Goal: Book appointment/travel/reservation

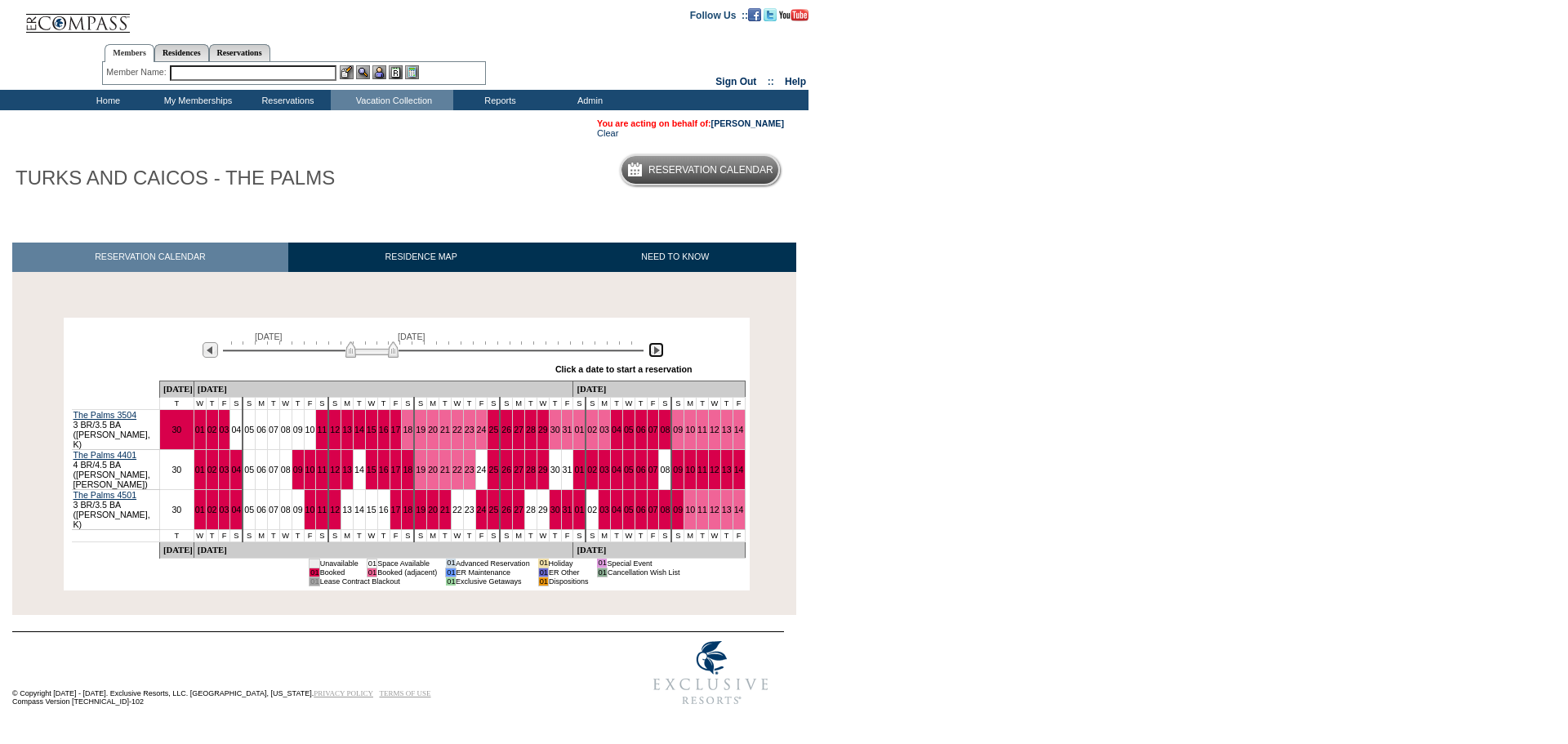
click at [659, 353] on img at bounding box center [656, 349] width 16 height 16
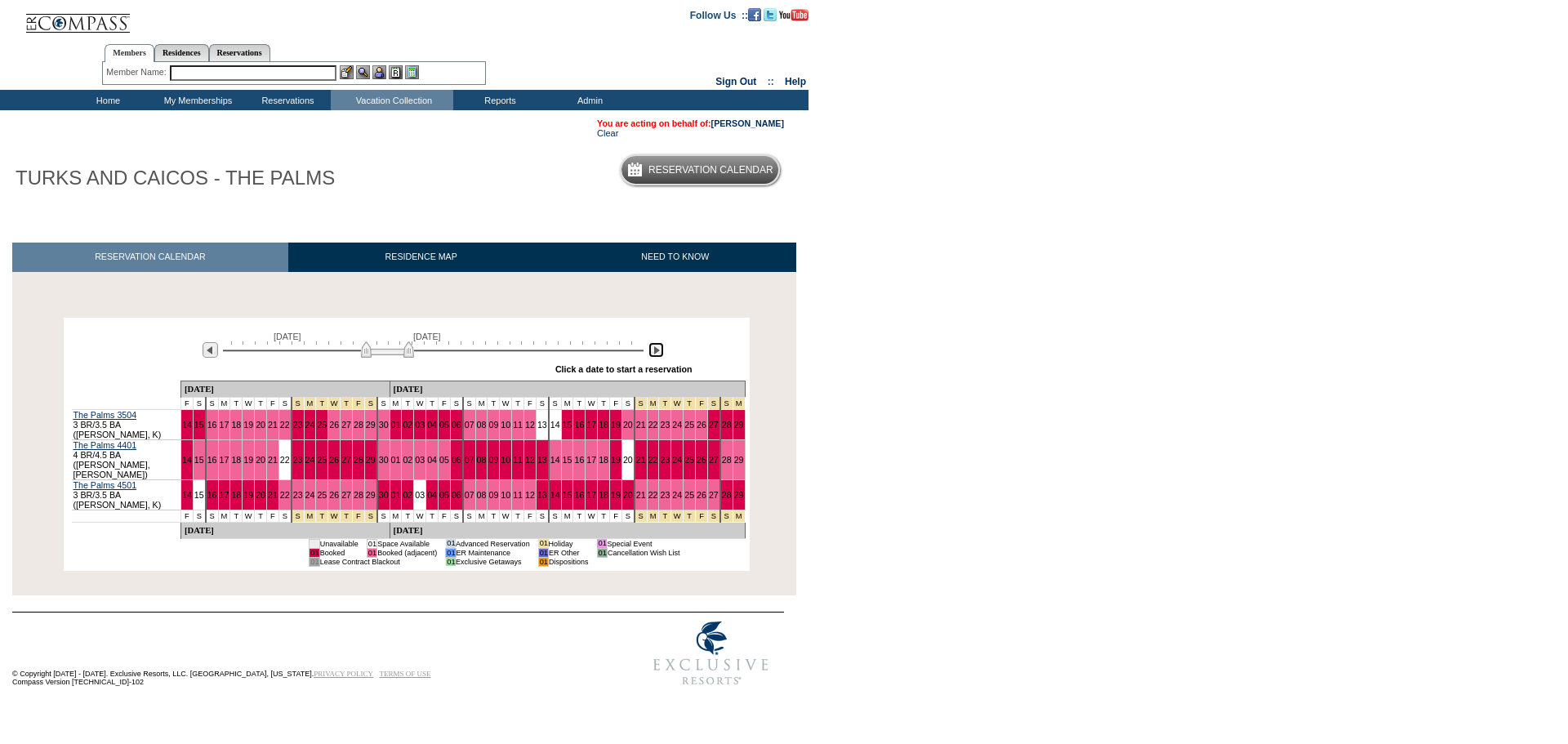
click at [659, 353] on img at bounding box center [656, 349] width 16 height 16
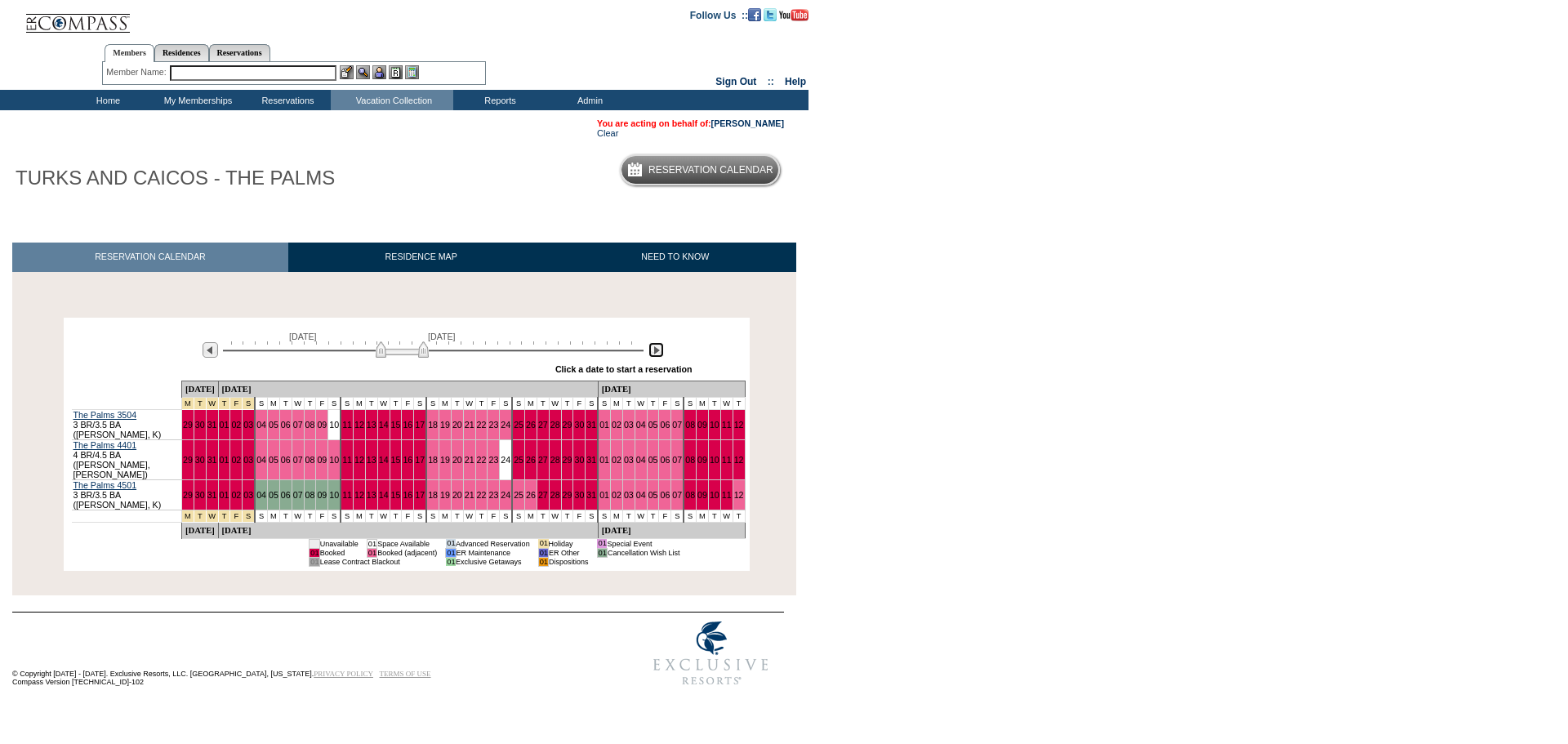
click at [659, 353] on img at bounding box center [656, 349] width 16 height 16
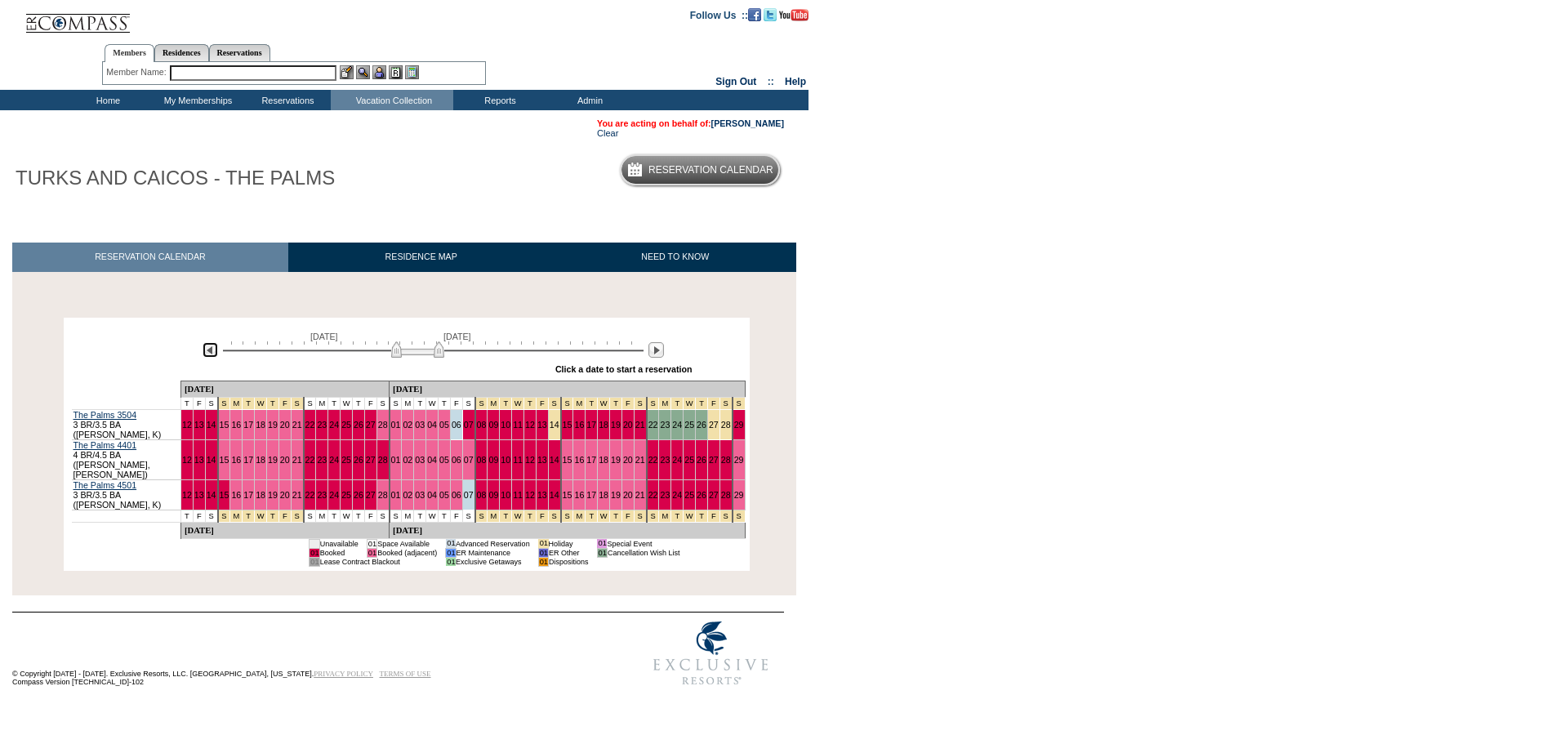
click at [209, 353] on img at bounding box center [210, 349] width 16 height 16
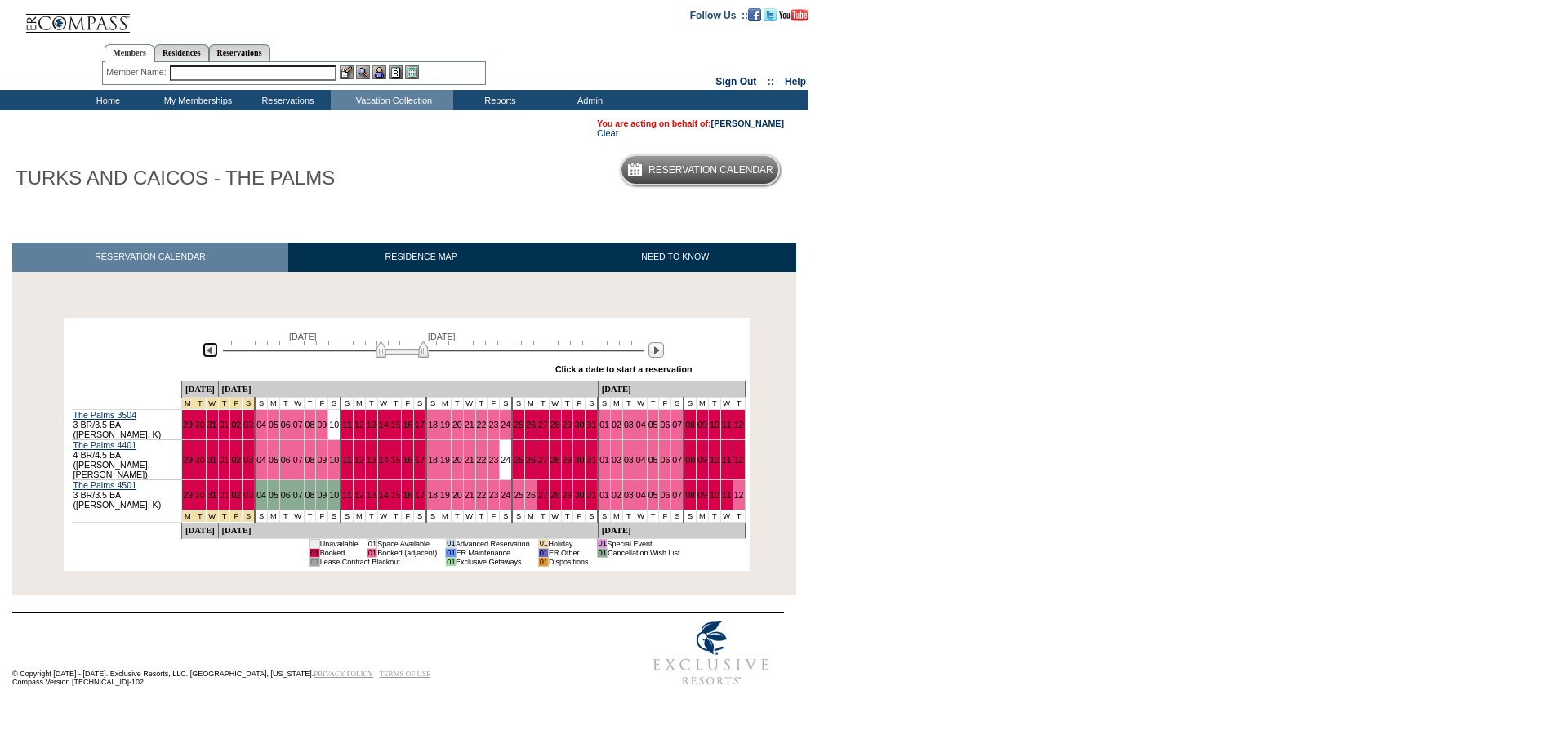
click at [209, 353] on img at bounding box center [210, 349] width 16 height 16
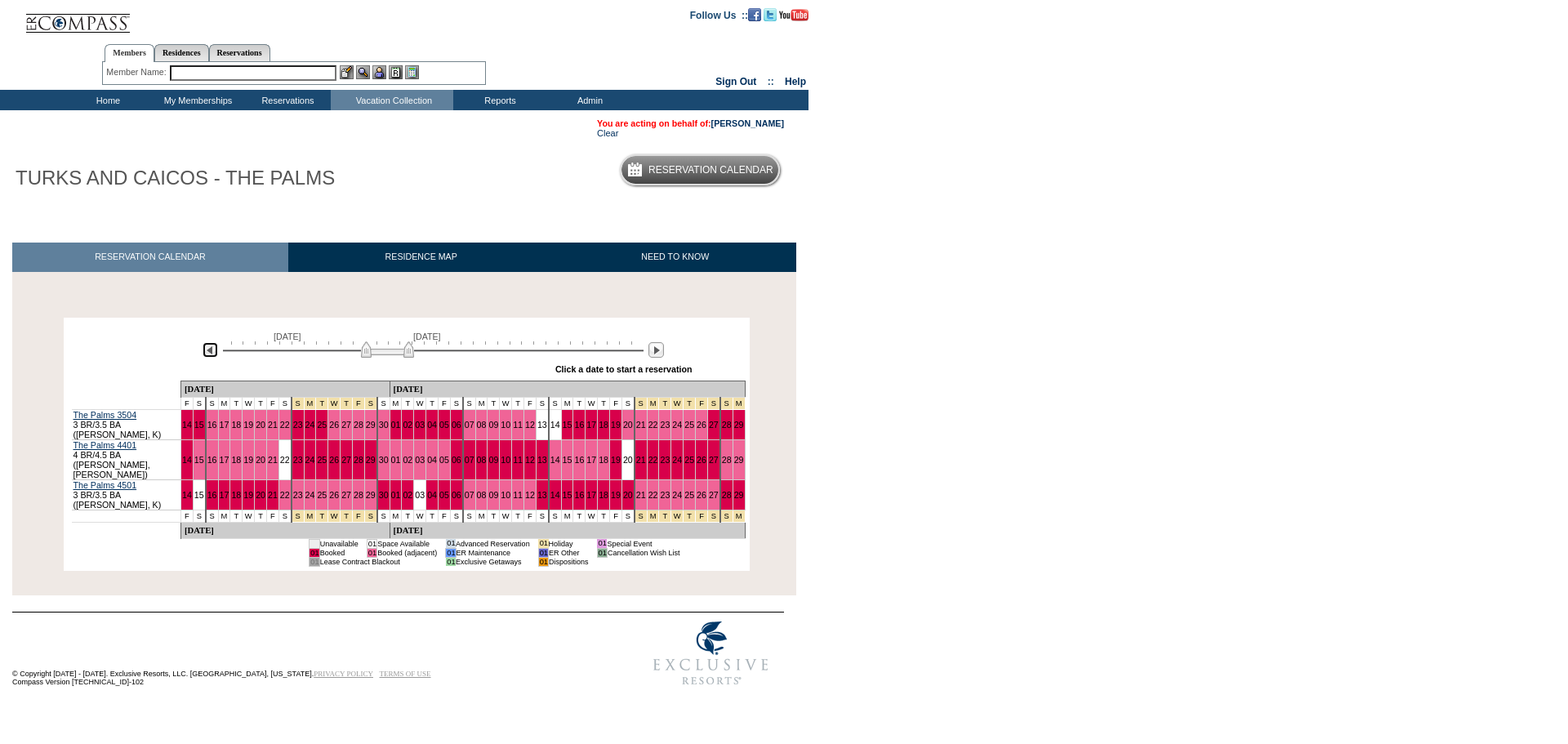
click at [209, 353] on img at bounding box center [210, 349] width 16 height 16
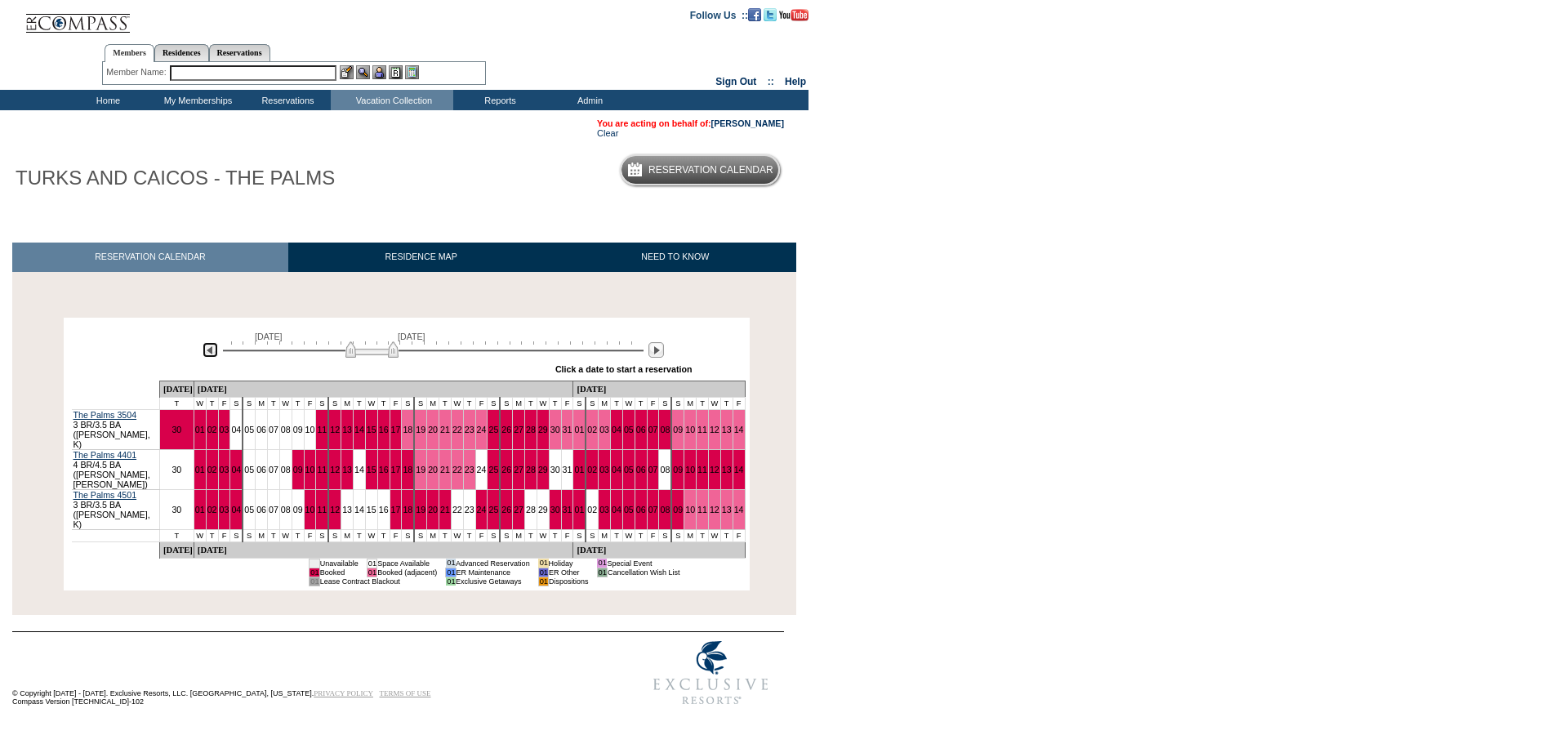
click at [209, 353] on img at bounding box center [210, 349] width 16 height 16
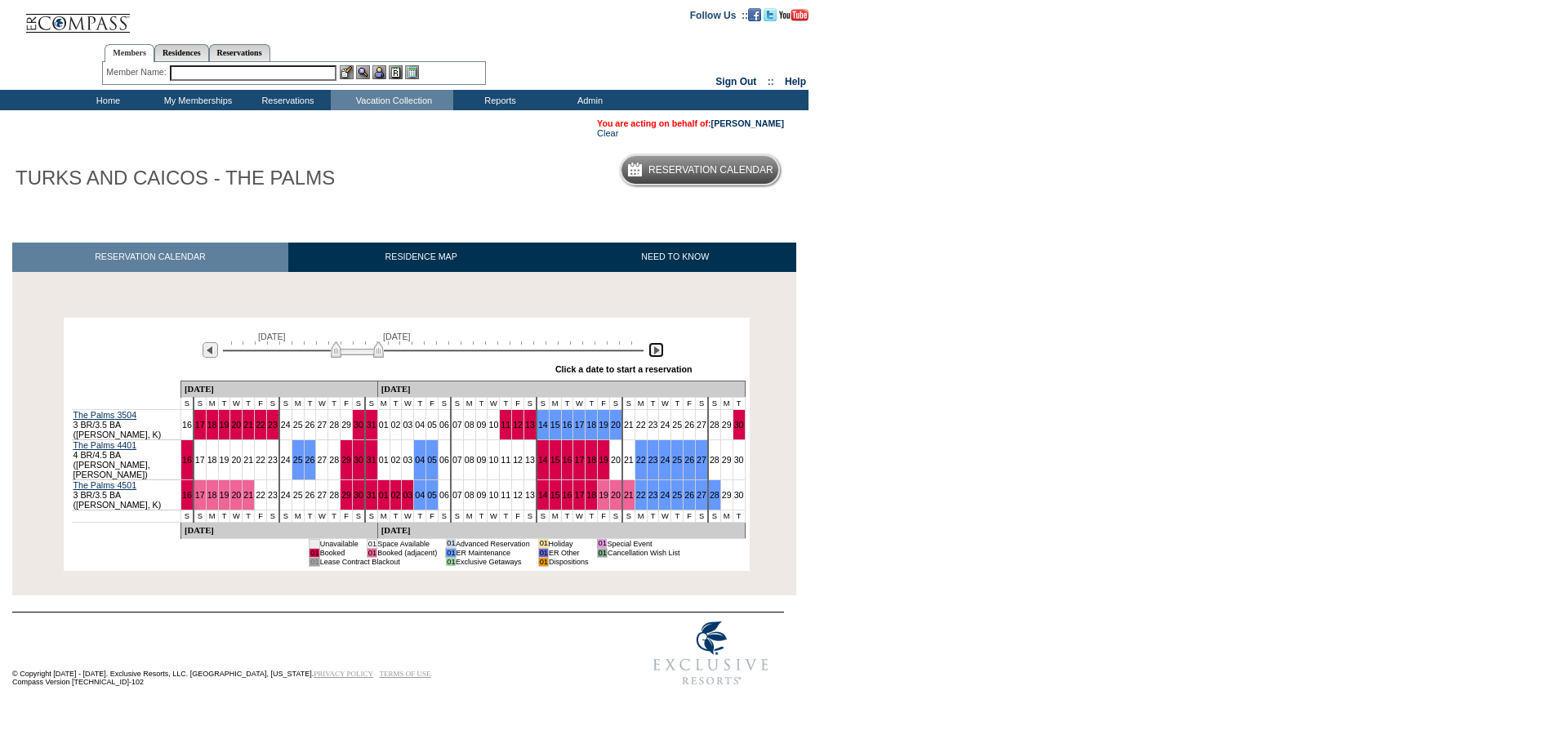
click at [652, 355] on img at bounding box center [656, 349] width 16 height 16
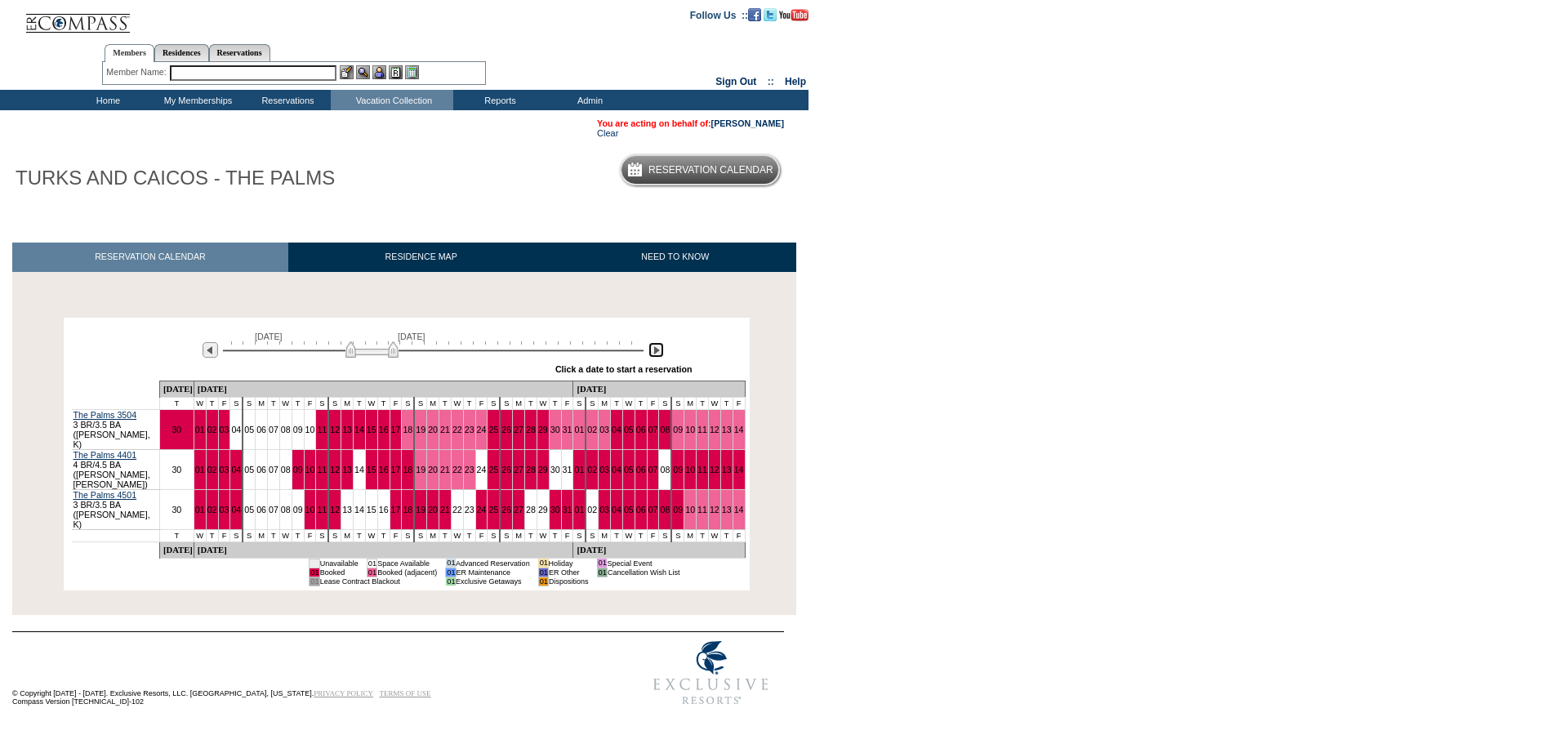
click at [652, 355] on img at bounding box center [656, 349] width 16 height 16
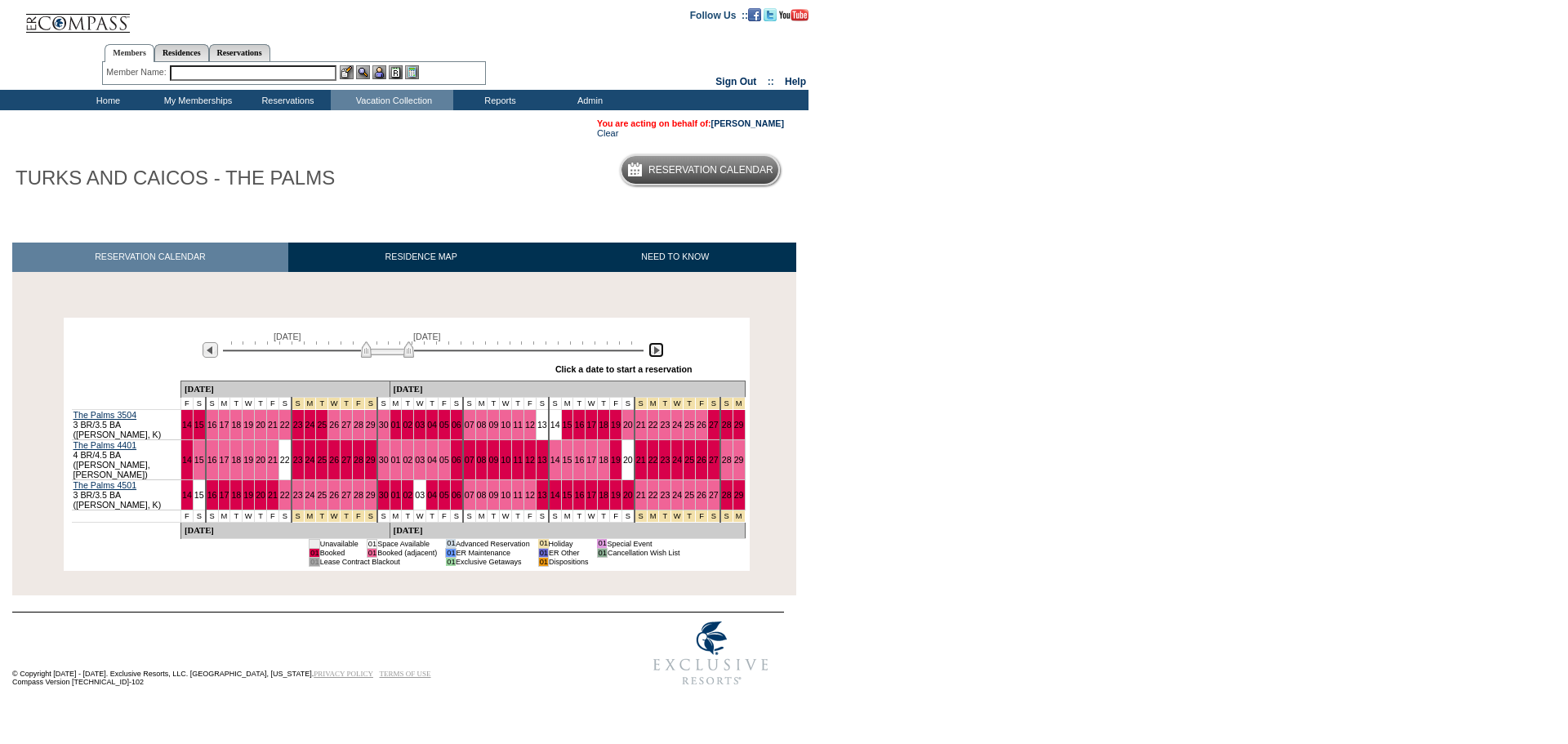
click at [652, 355] on img at bounding box center [656, 349] width 16 height 16
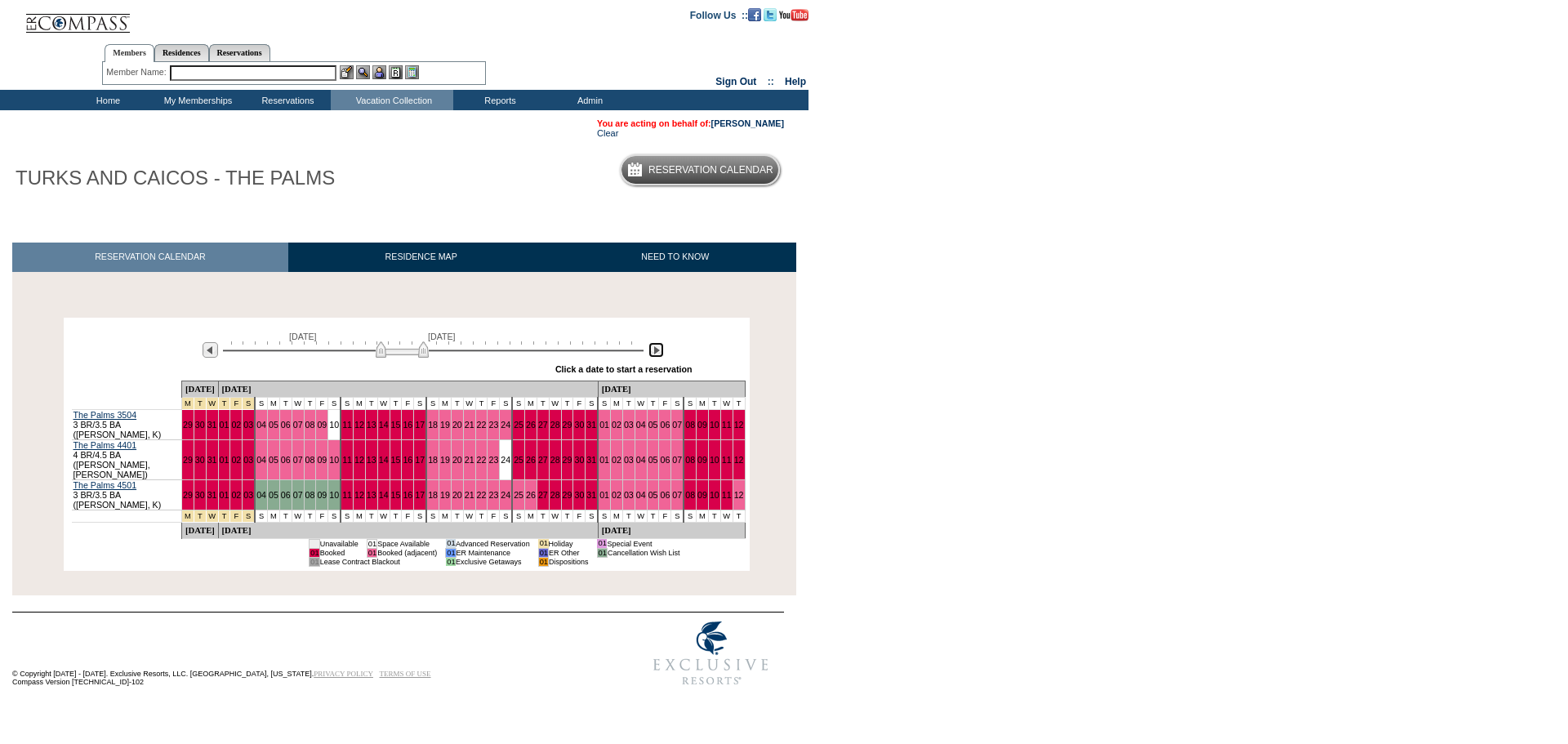
click at [652, 355] on img at bounding box center [656, 349] width 16 height 16
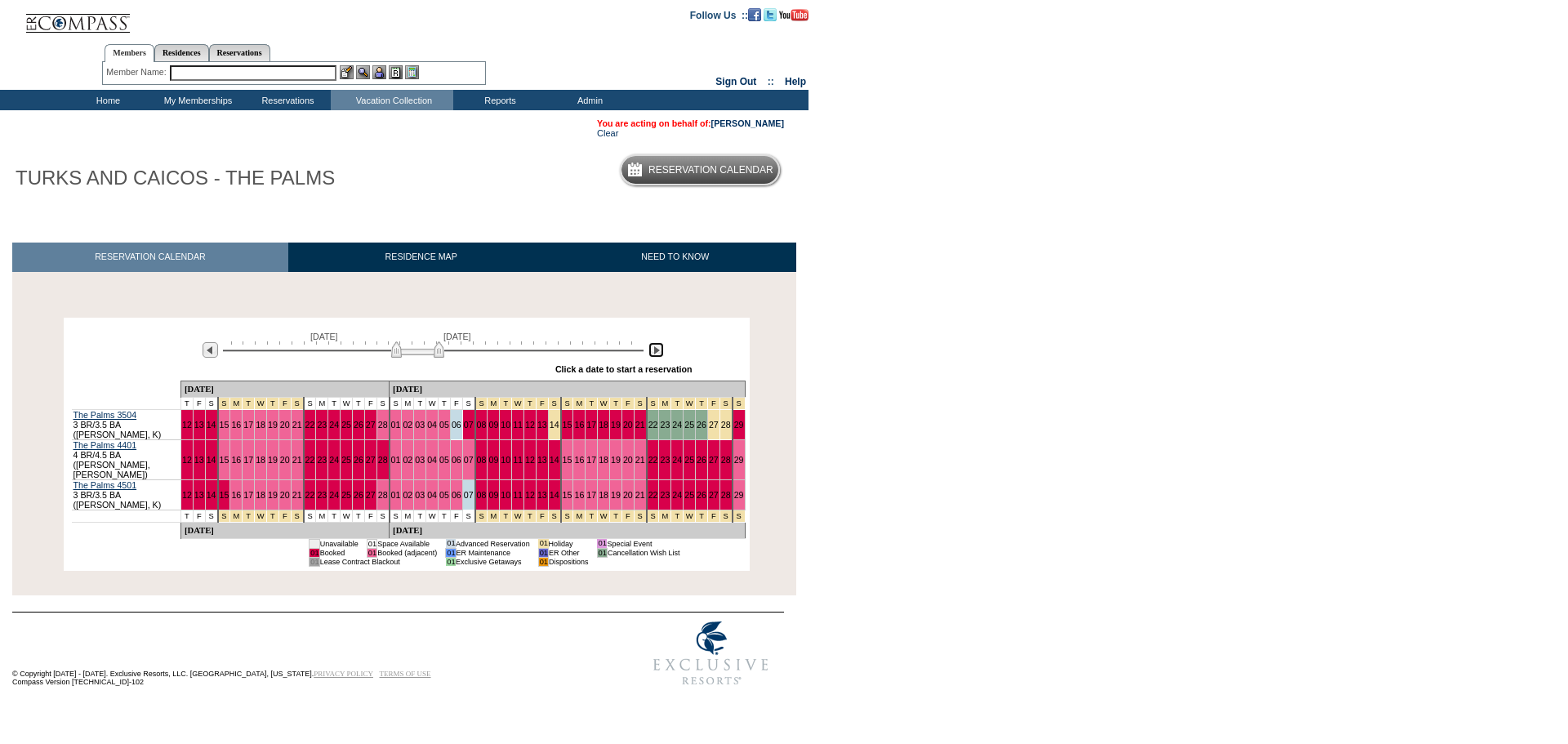
click at [652, 355] on img at bounding box center [656, 349] width 16 height 16
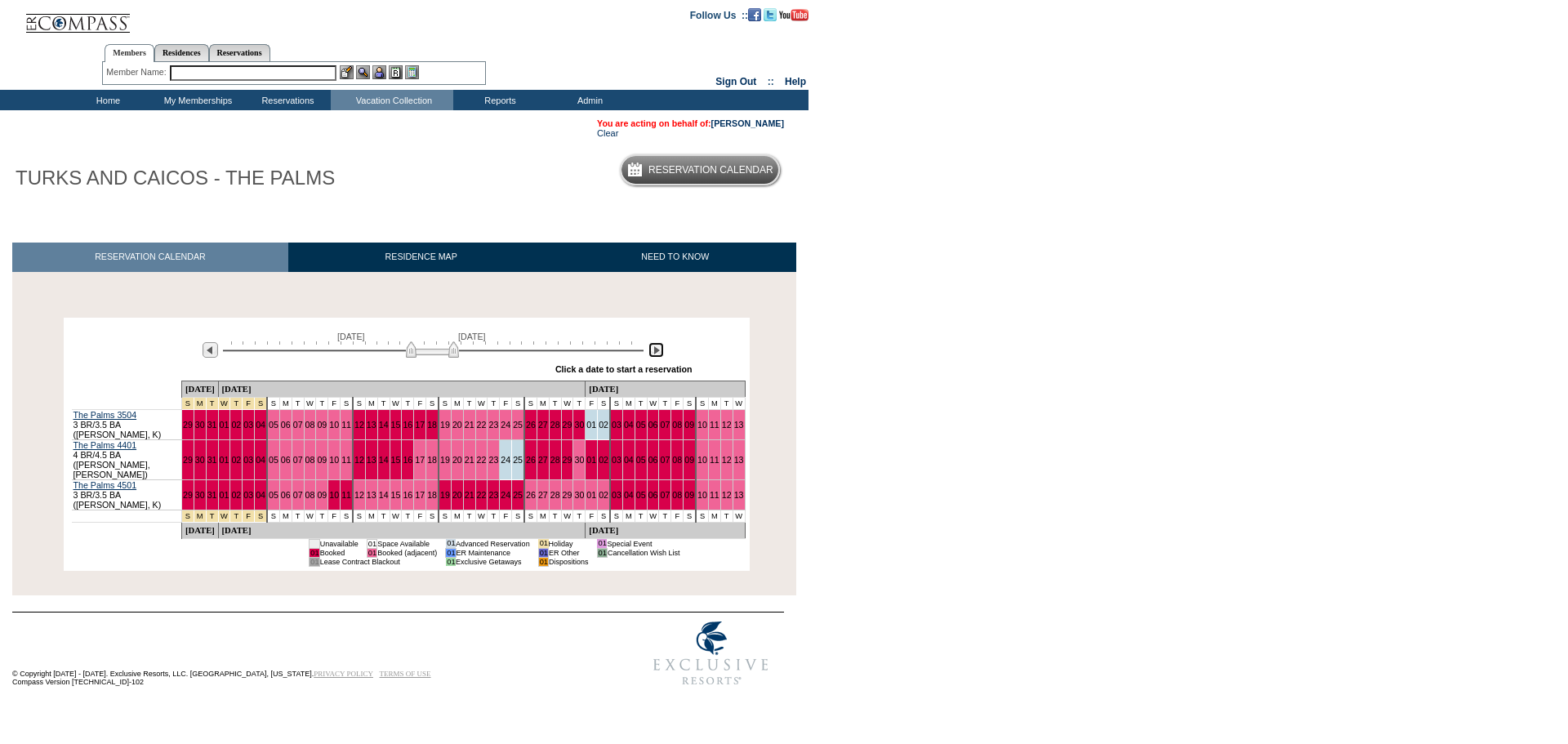
click at [652, 355] on img at bounding box center [656, 349] width 16 height 16
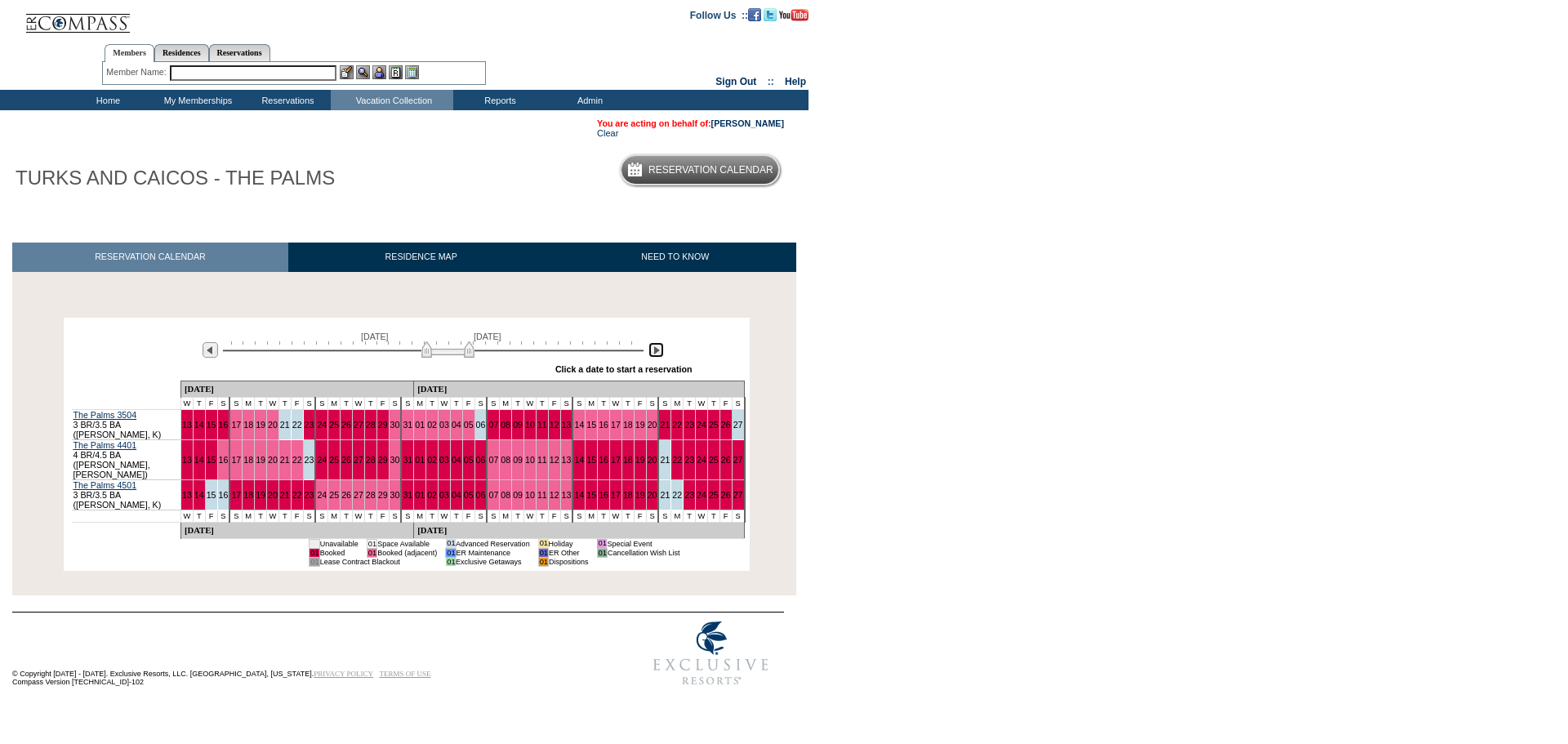
click at [652, 355] on img at bounding box center [656, 349] width 16 height 16
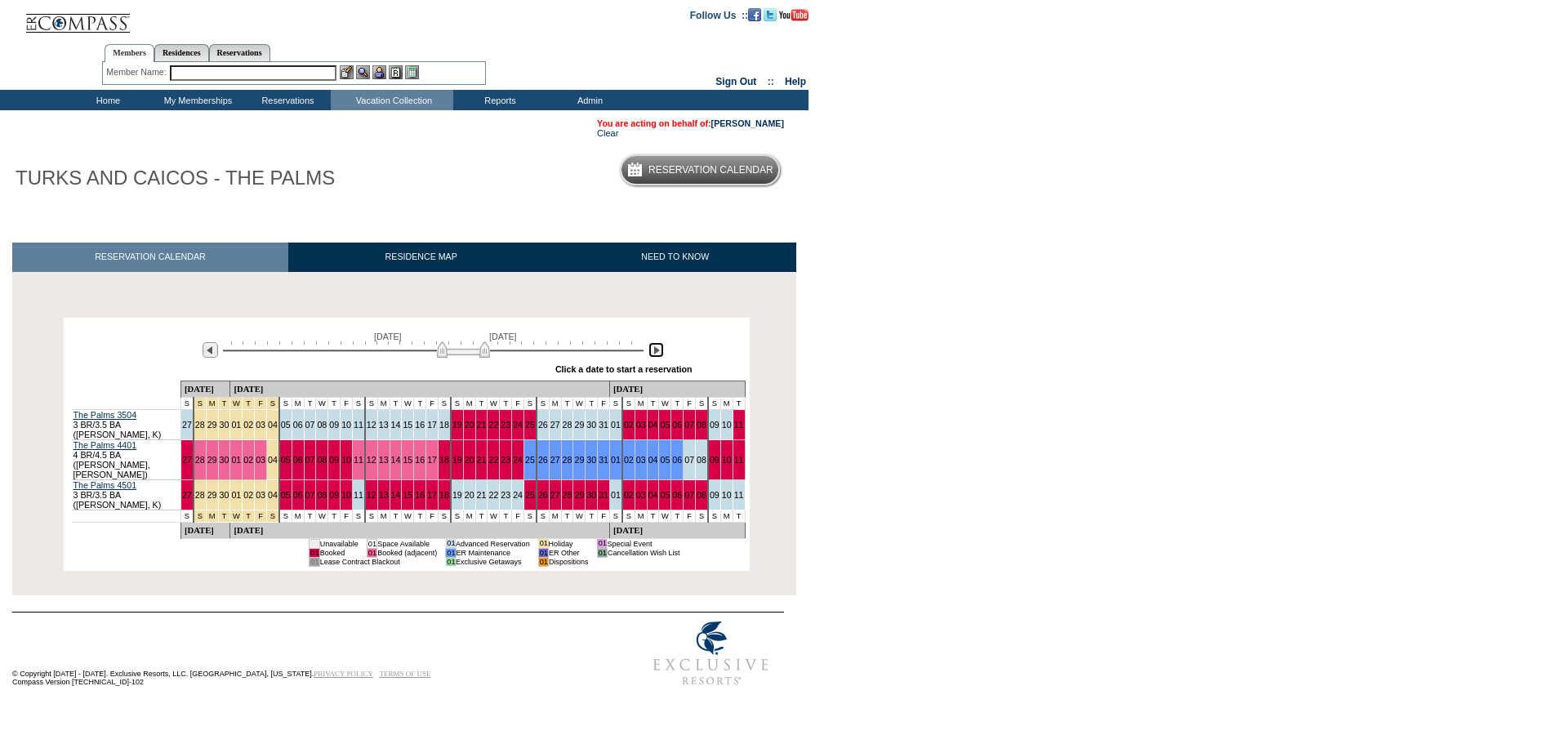
click at [652, 355] on img at bounding box center [656, 349] width 16 height 16
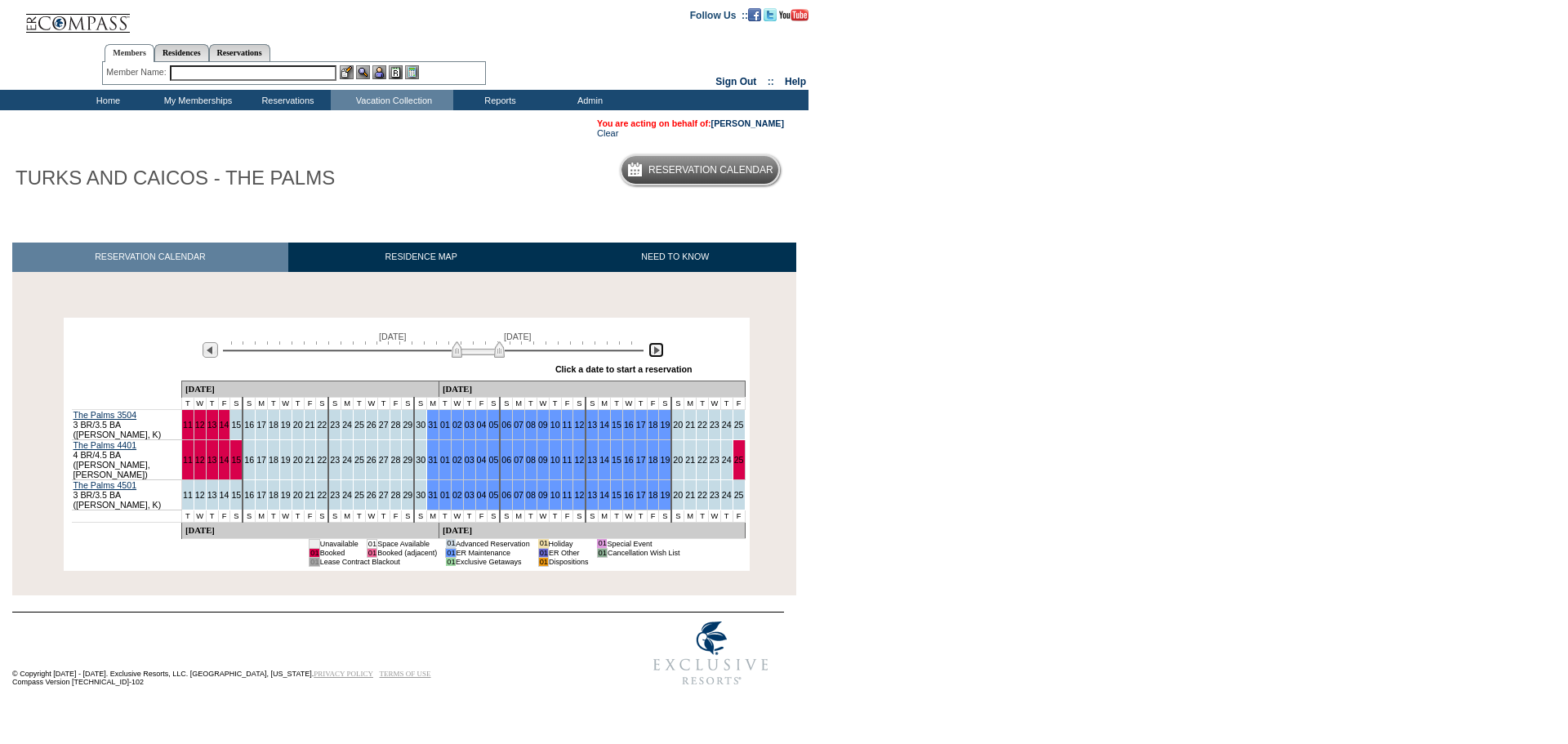
click at [652, 355] on img at bounding box center [656, 349] width 16 height 16
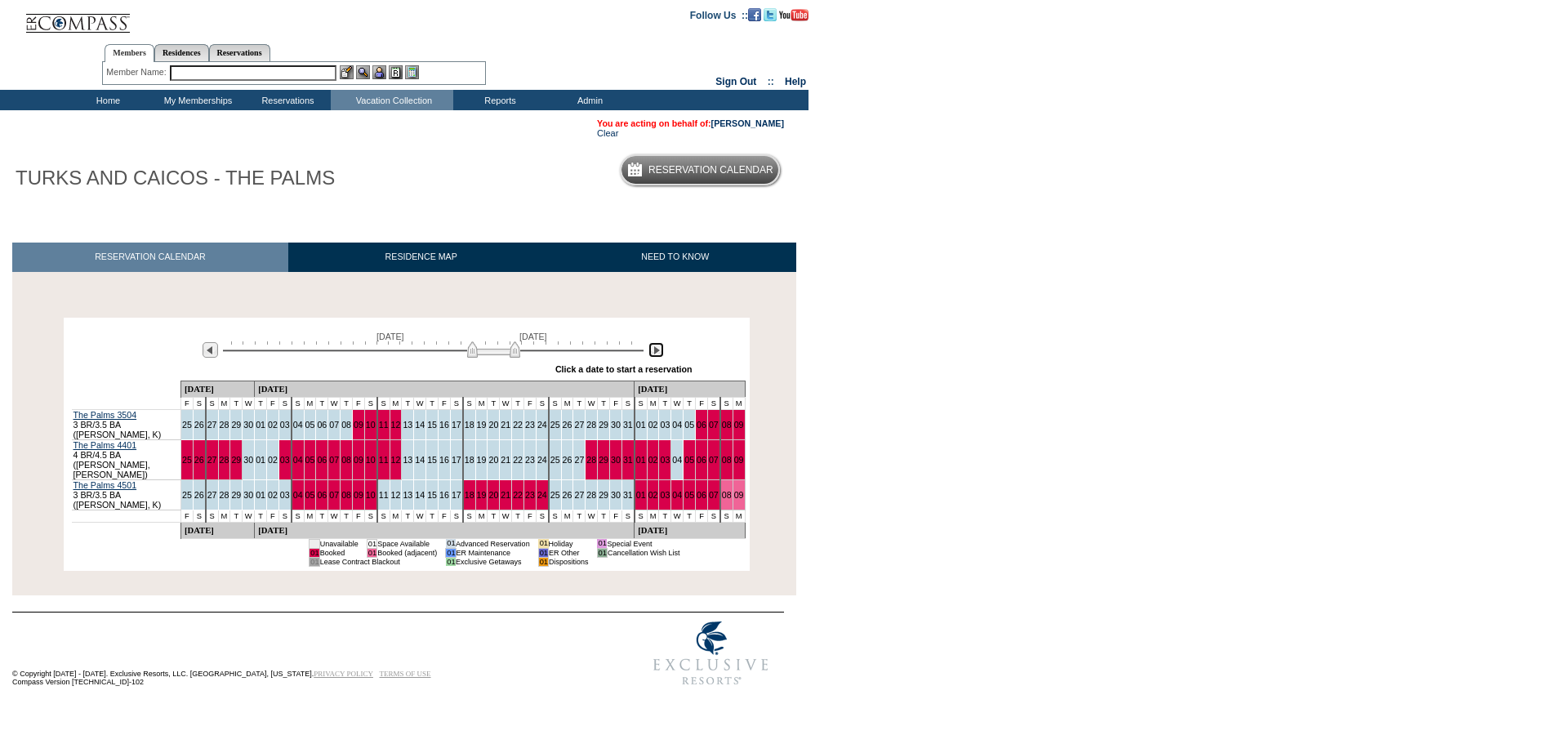
click at [652, 355] on img at bounding box center [656, 349] width 16 height 16
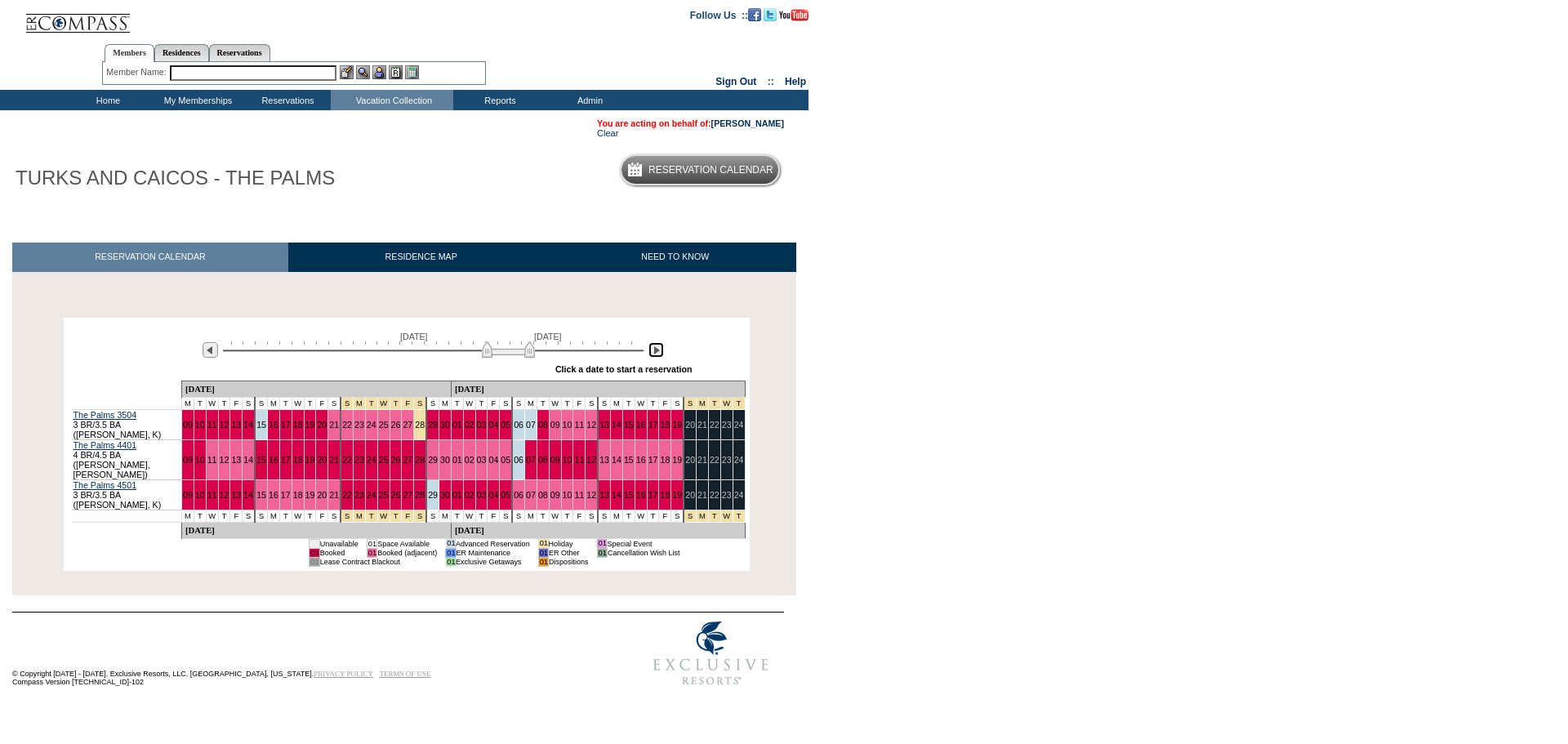
click at [652, 355] on img at bounding box center [656, 349] width 16 height 16
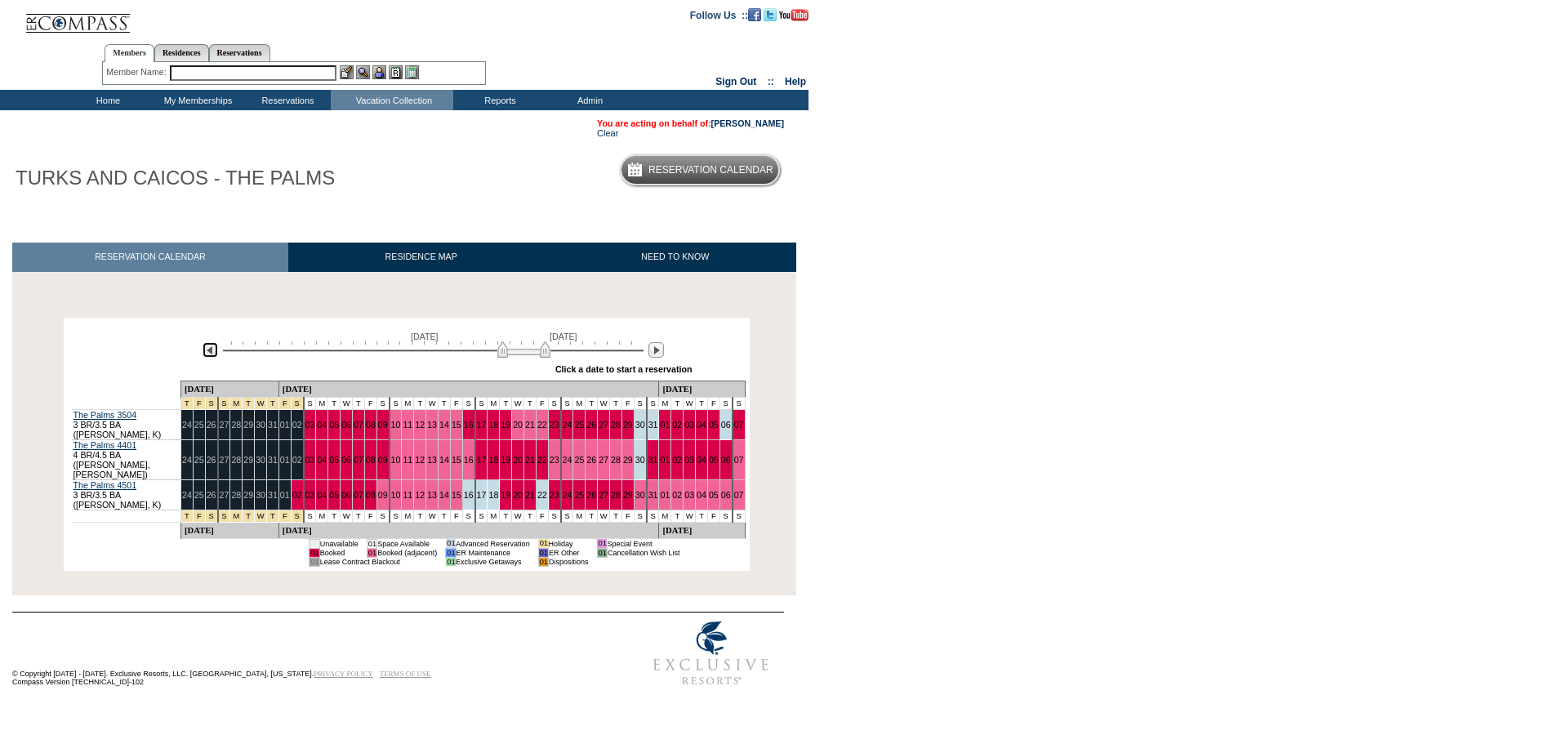
click at [215, 354] on img at bounding box center [210, 349] width 16 height 16
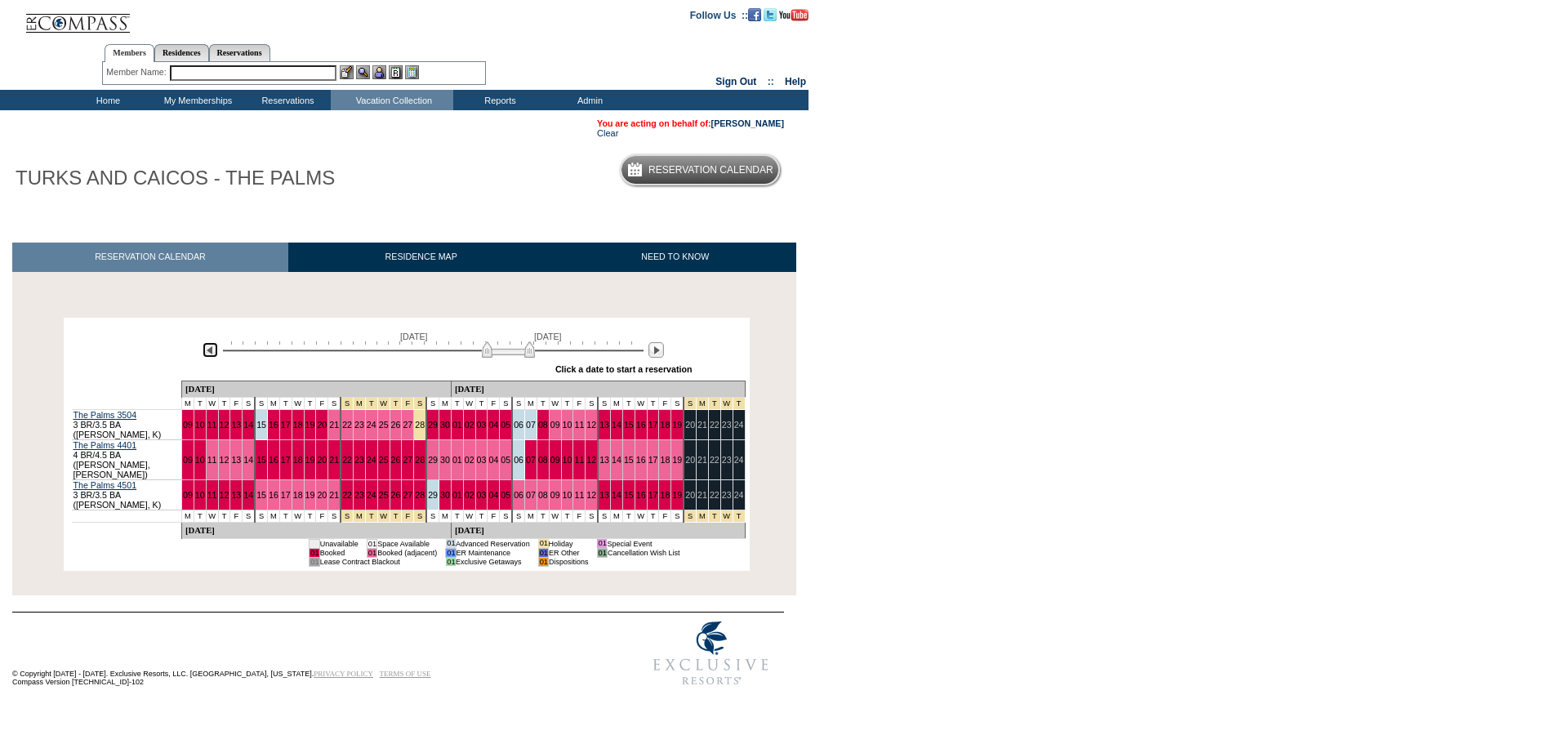
click at [215, 354] on img at bounding box center [210, 349] width 16 height 16
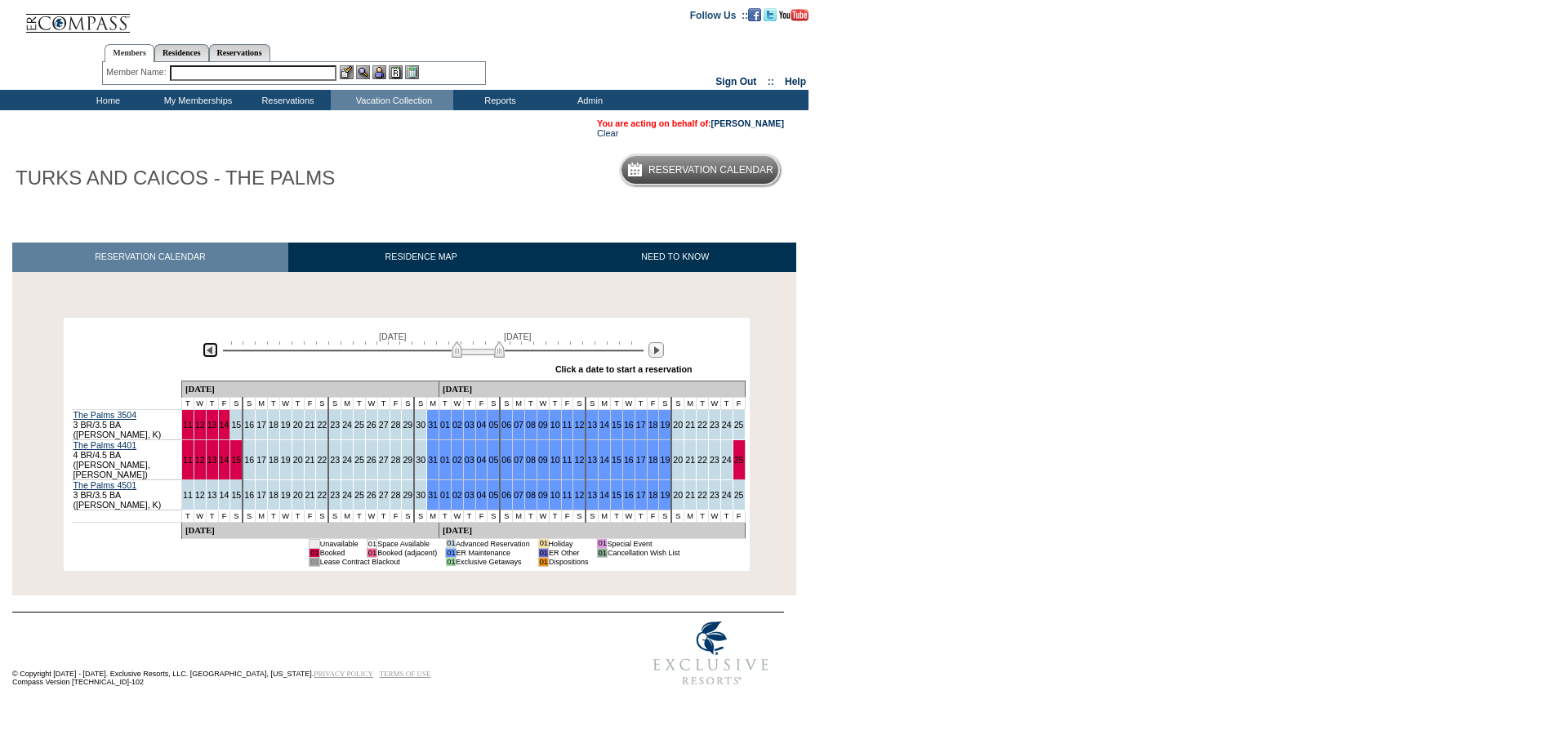
click at [215, 353] on img at bounding box center [210, 349] width 16 height 16
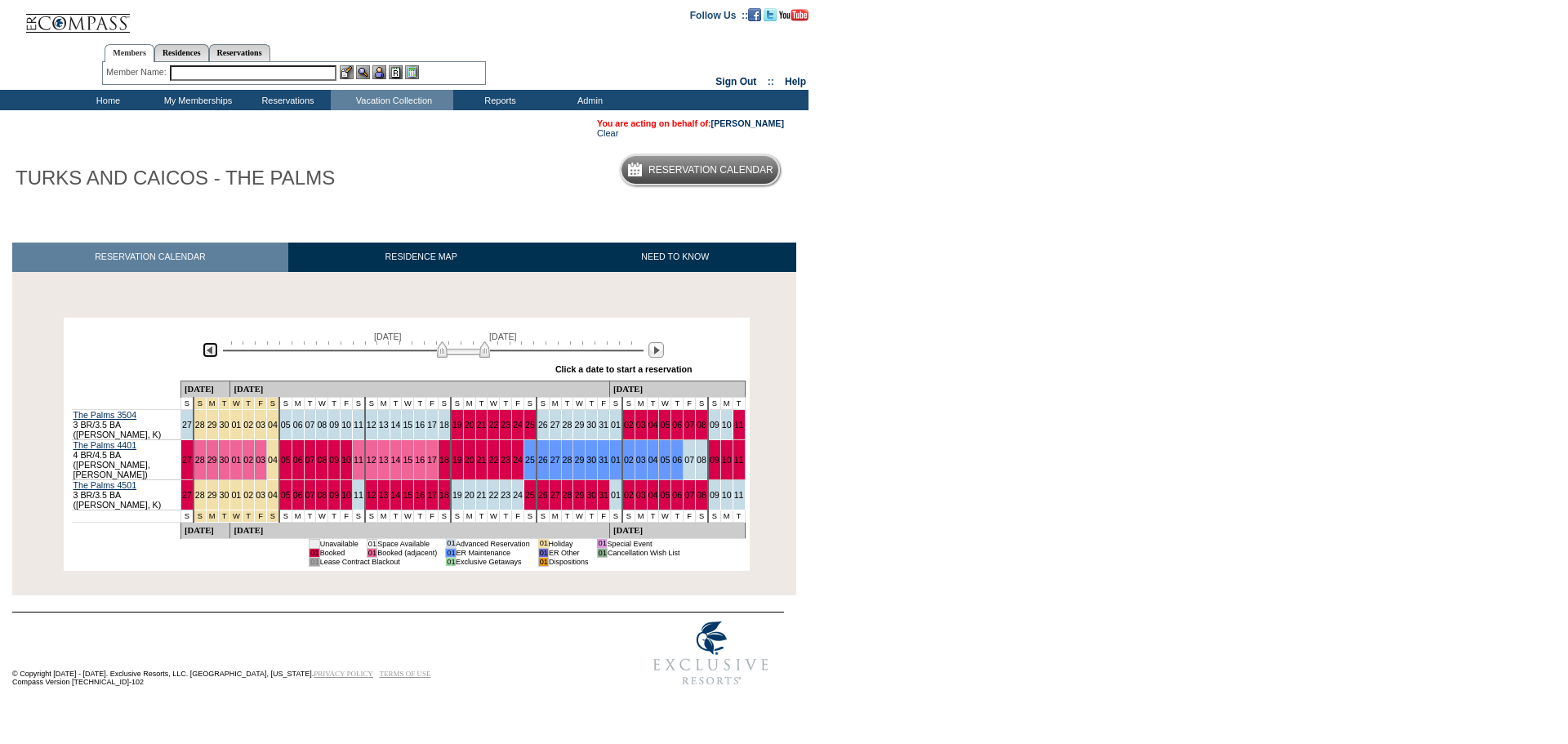
click at [215, 353] on img at bounding box center [210, 349] width 16 height 16
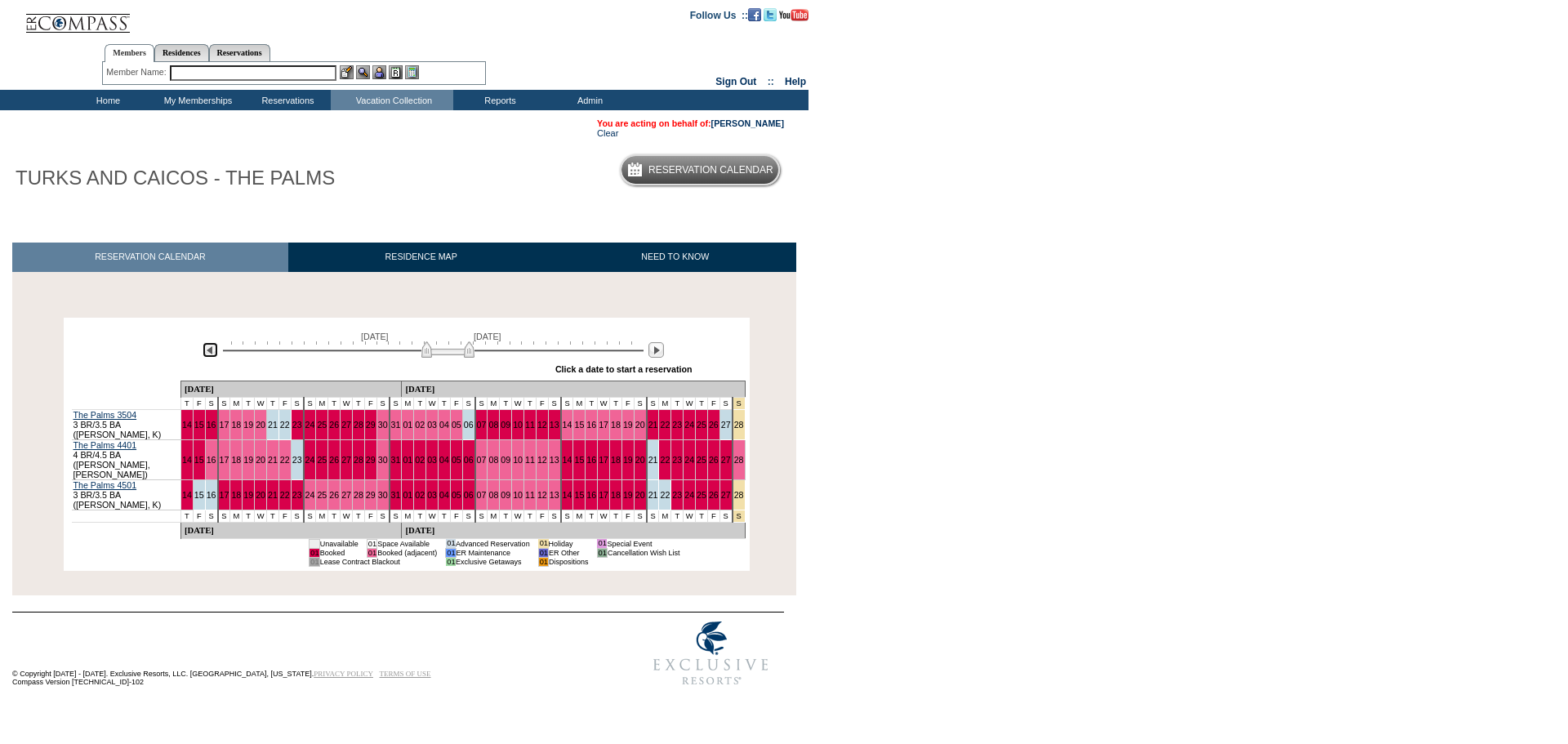
click at [215, 353] on img at bounding box center [210, 349] width 16 height 16
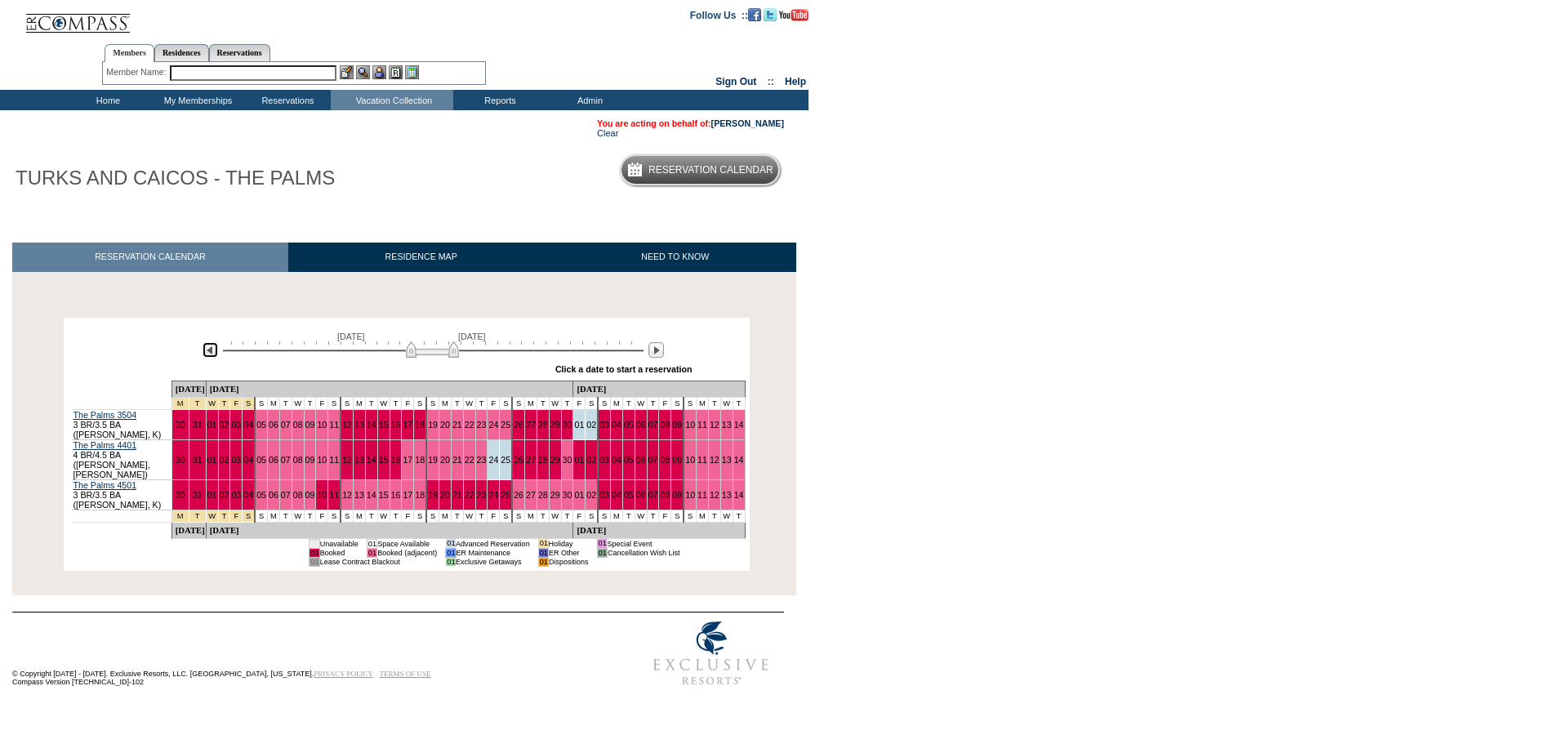
click at [215, 353] on img at bounding box center [210, 349] width 16 height 16
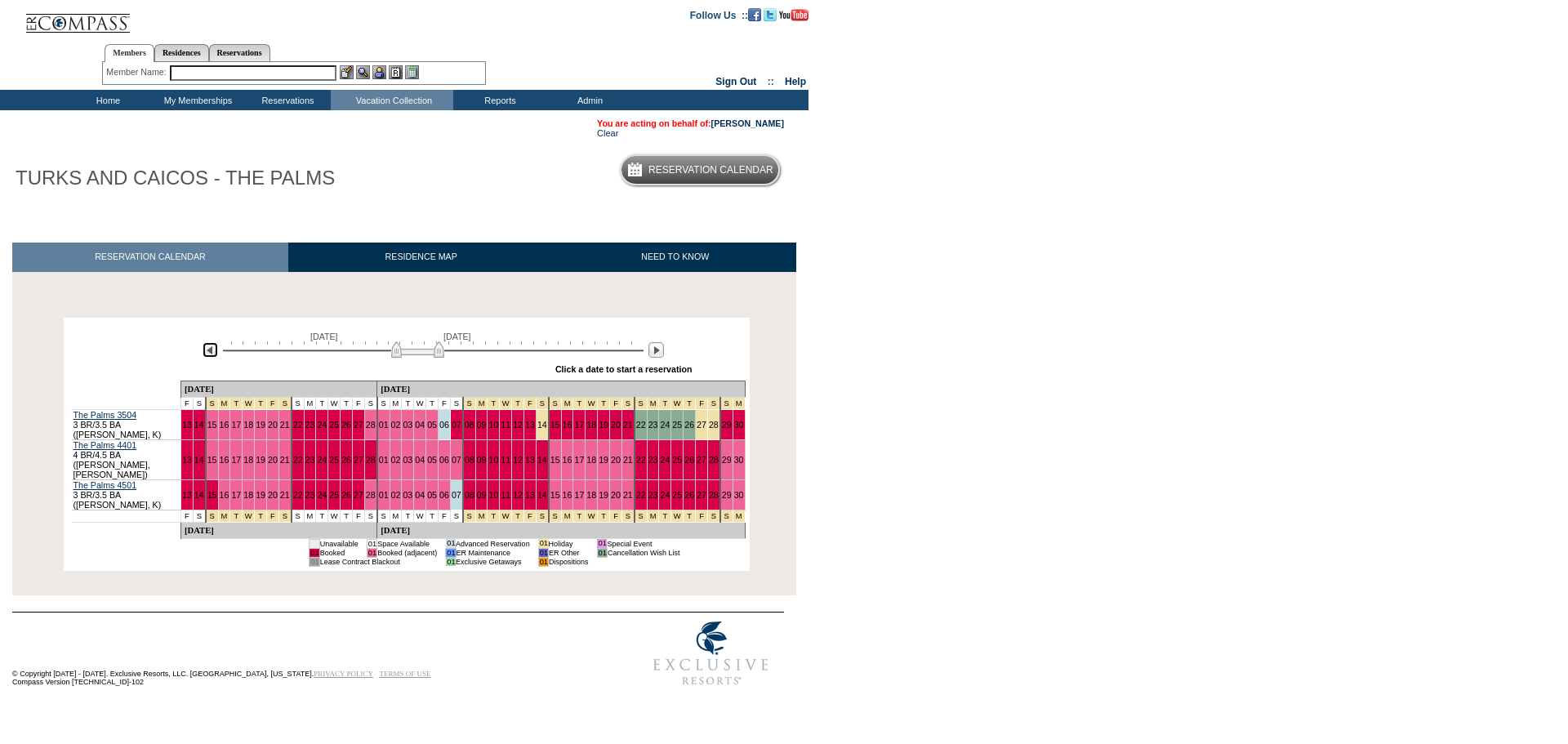
click at [215, 353] on img at bounding box center [210, 349] width 16 height 16
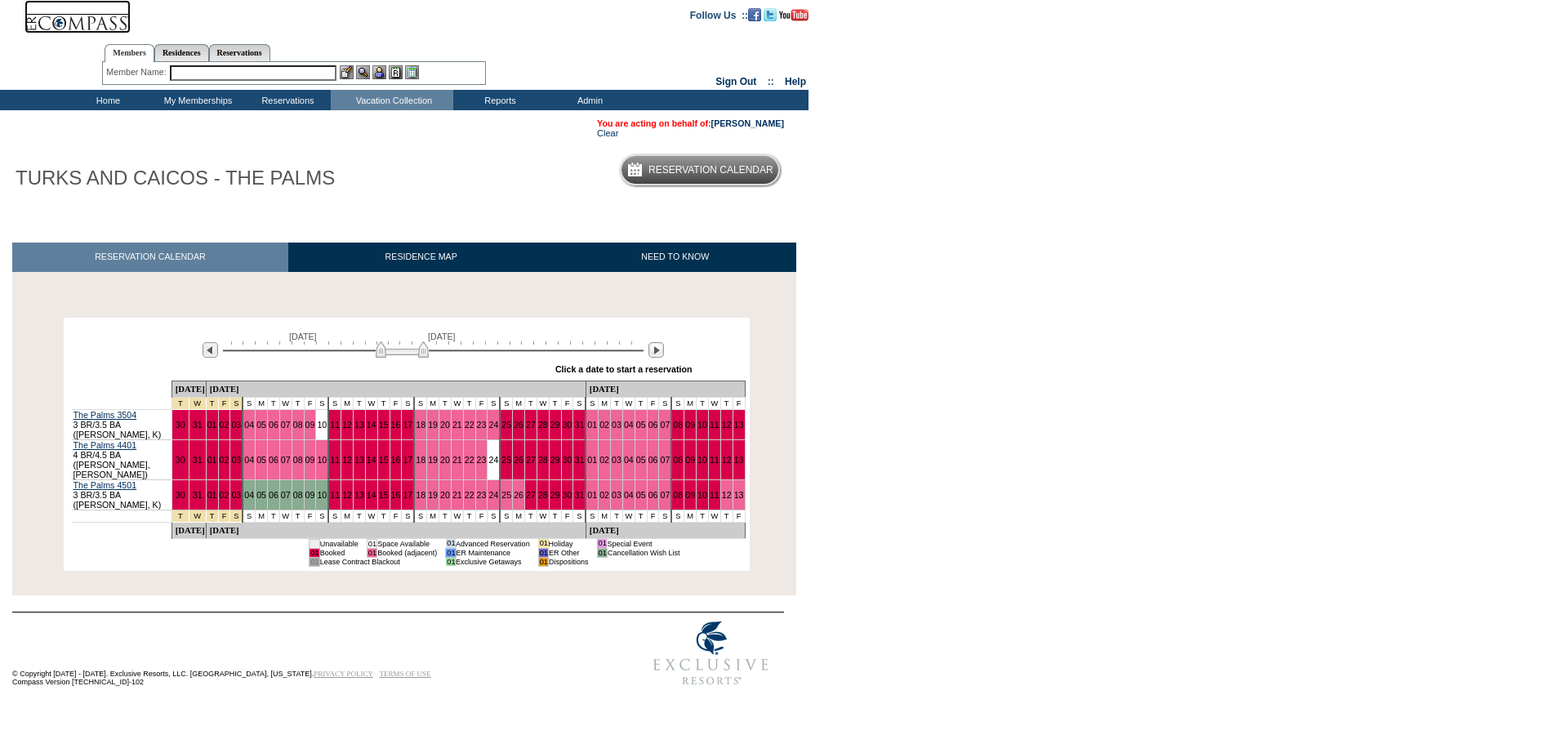
drag, startPoint x: 87, startPoint y: 29, endPoint x: 34, endPoint y: 118, distance: 103.6
click at [87, 29] on img at bounding box center [77, 17] width 106 height 34
